Goal: Navigation & Orientation: Find specific page/section

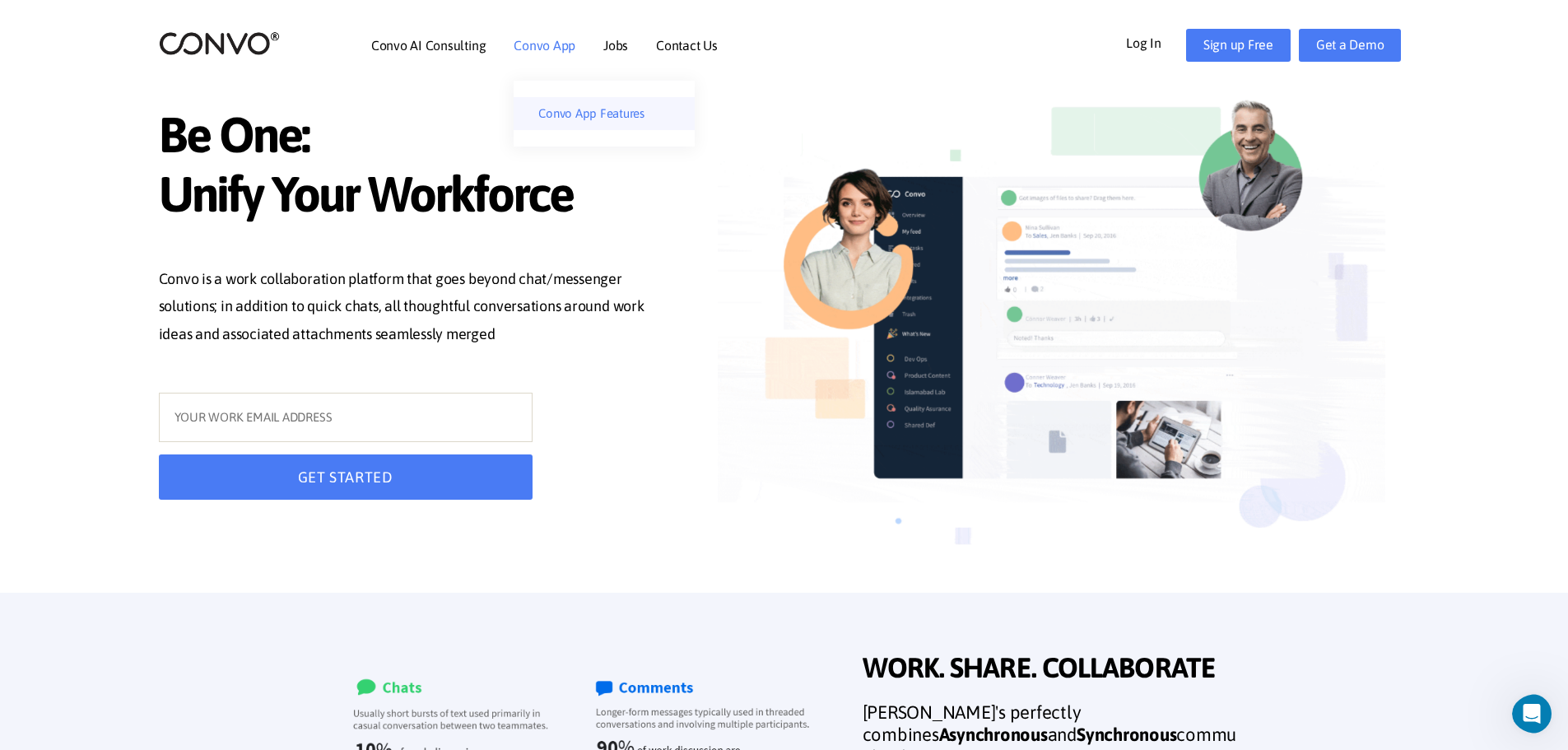
click at [597, 111] on link "Convo App Features" at bounding box center [603, 113] width 181 height 33
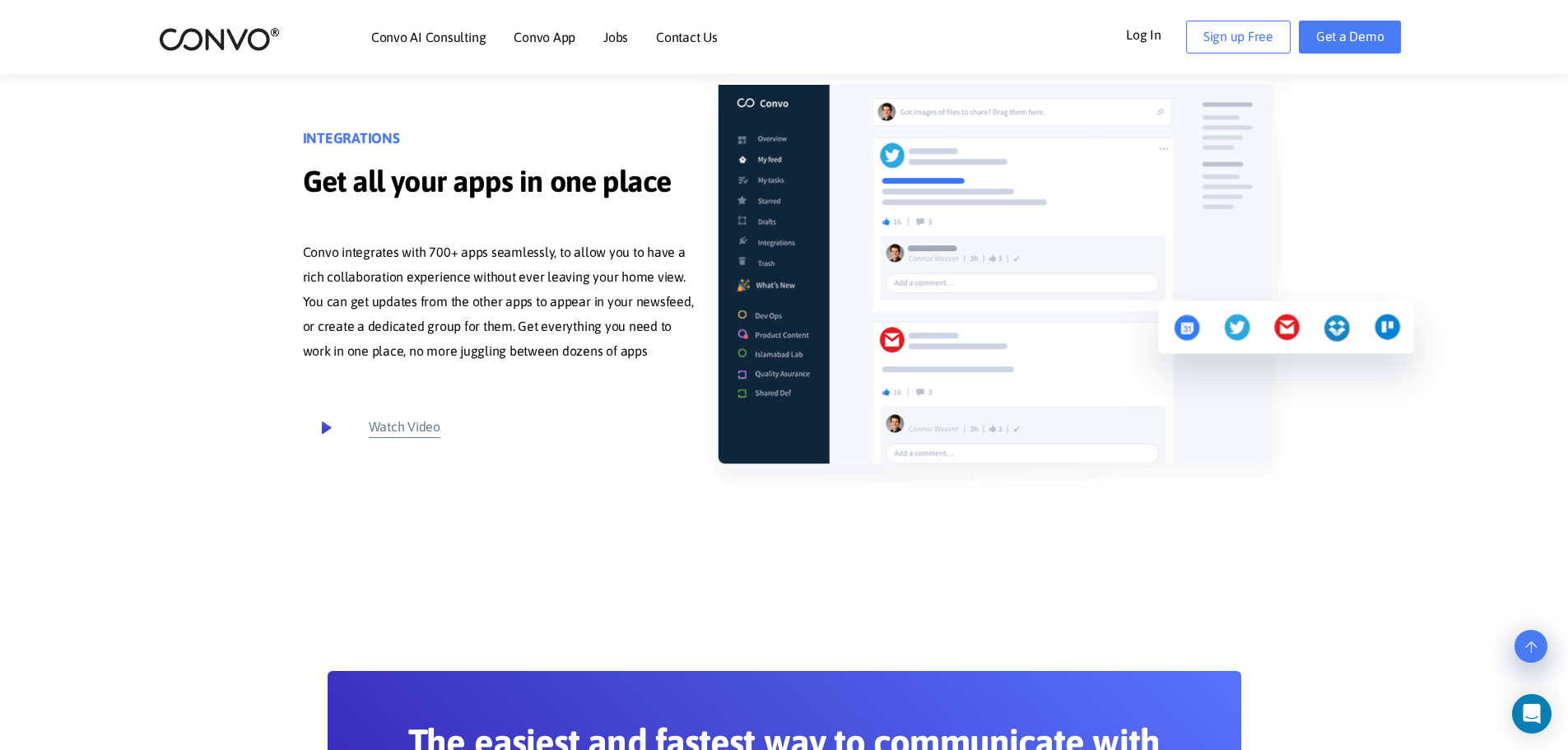
scroll to position [9055, 0]
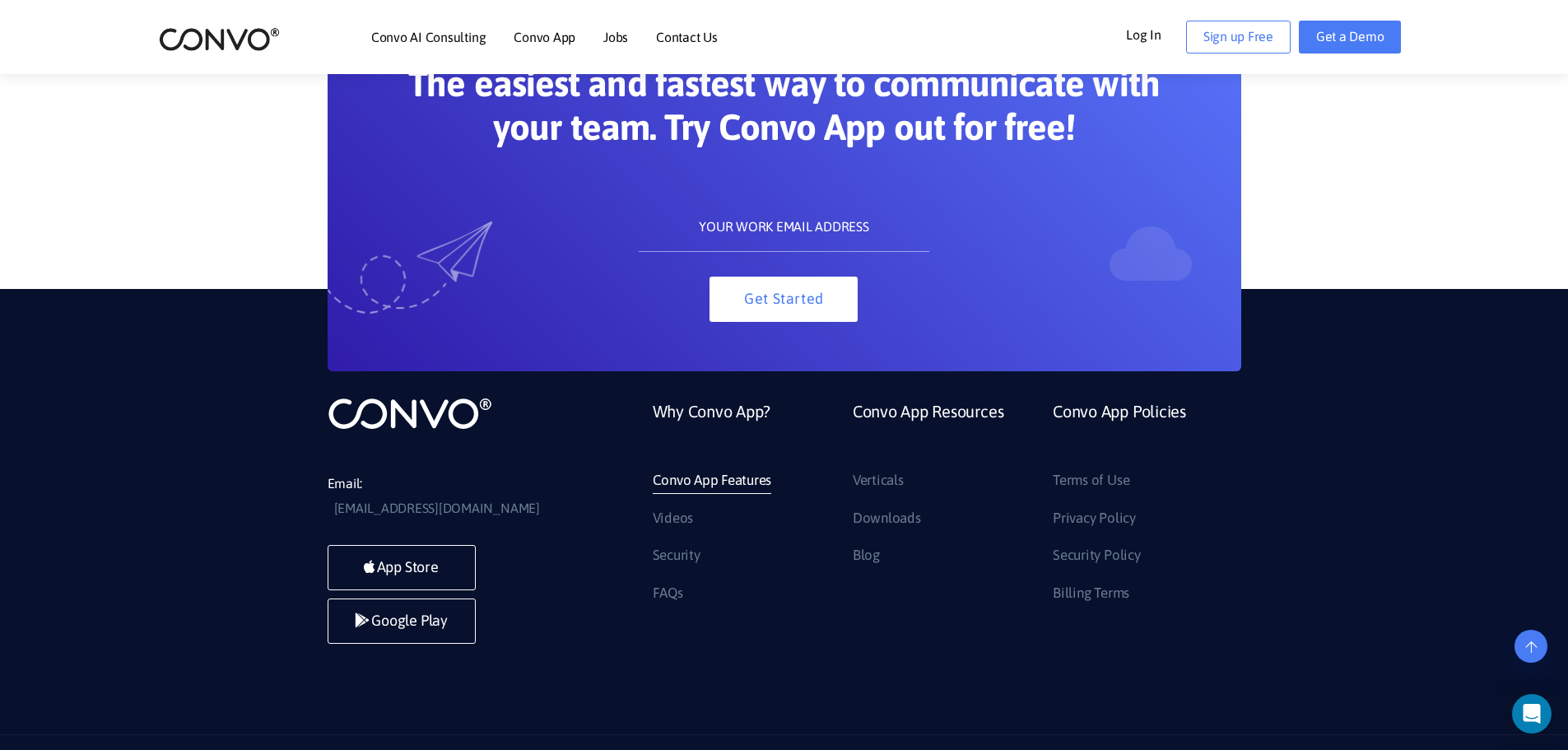
click at [686, 467] on link "Convo App Features" at bounding box center [712, 480] width 120 height 26
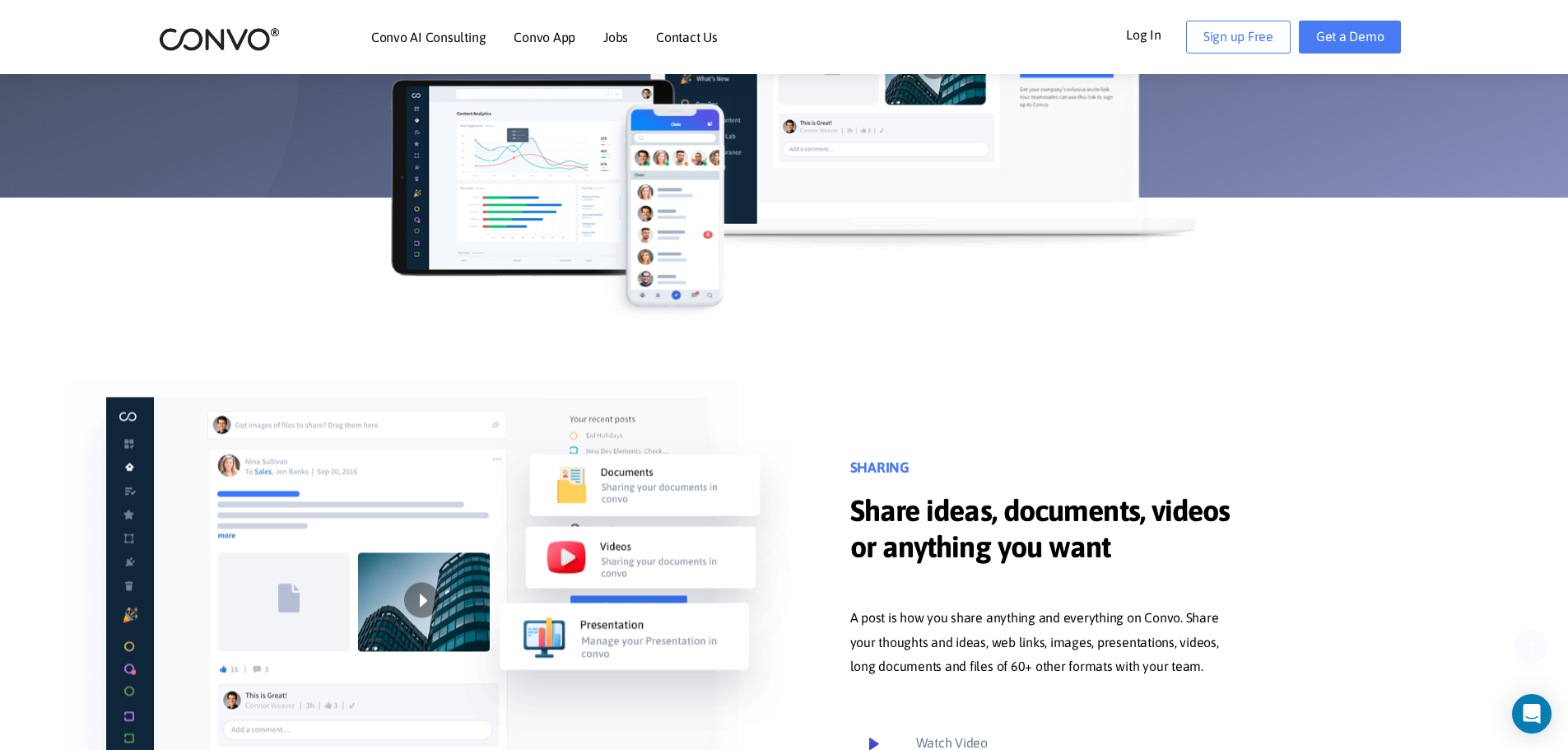
scroll to position [576, 0]
